Goal: Check status

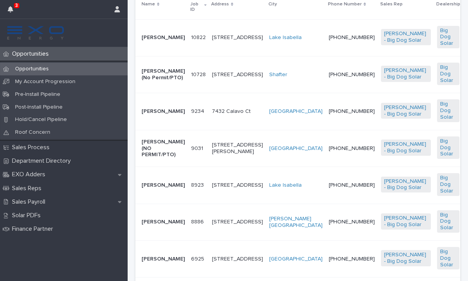
scroll to position [222, 0]
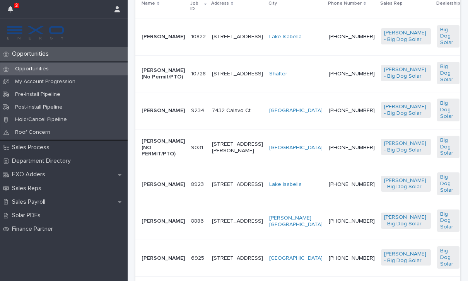
click at [159, 188] on p "[PERSON_NAME]" at bounding box center [163, 184] width 43 height 7
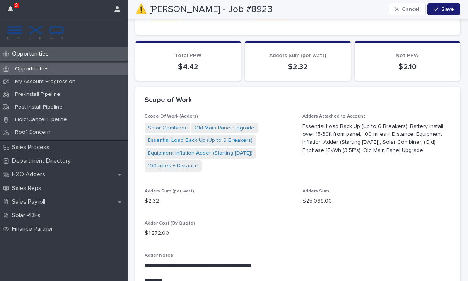
scroll to position [638, 0]
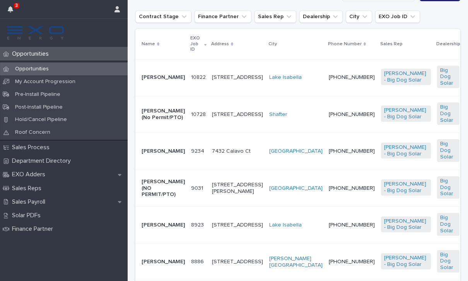
scroll to position [182, 0]
click at [162, 116] on p "[PERSON_NAME] (No Permit/PTO)" at bounding box center [163, 114] width 43 height 13
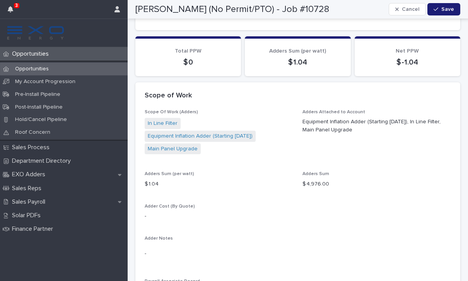
scroll to position [748, 0]
